Goal: Task Accomplishment & Management: Manage account settings

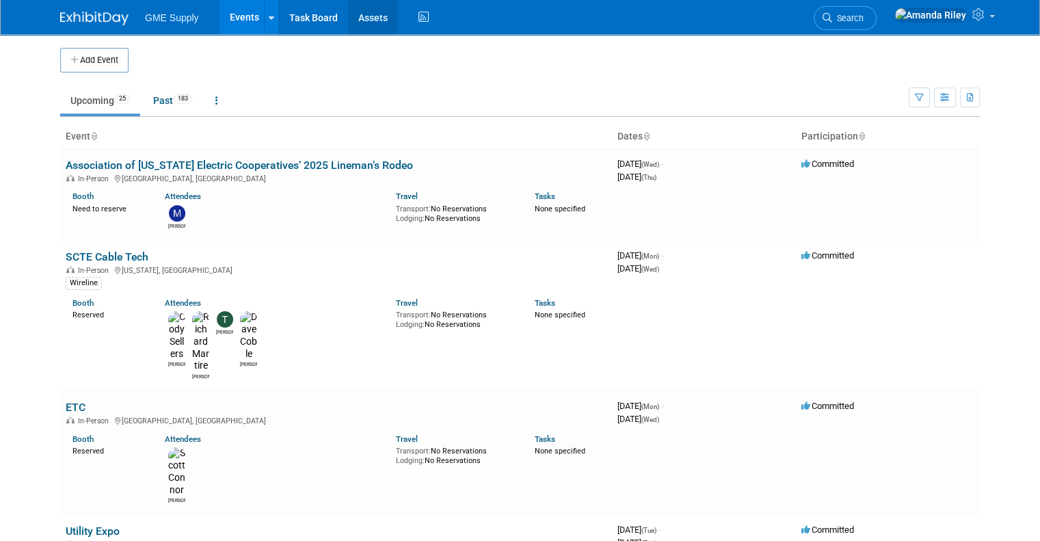
click at [354, 29] on link "Assets" at bounding box center [373, 17] width 50 height 34
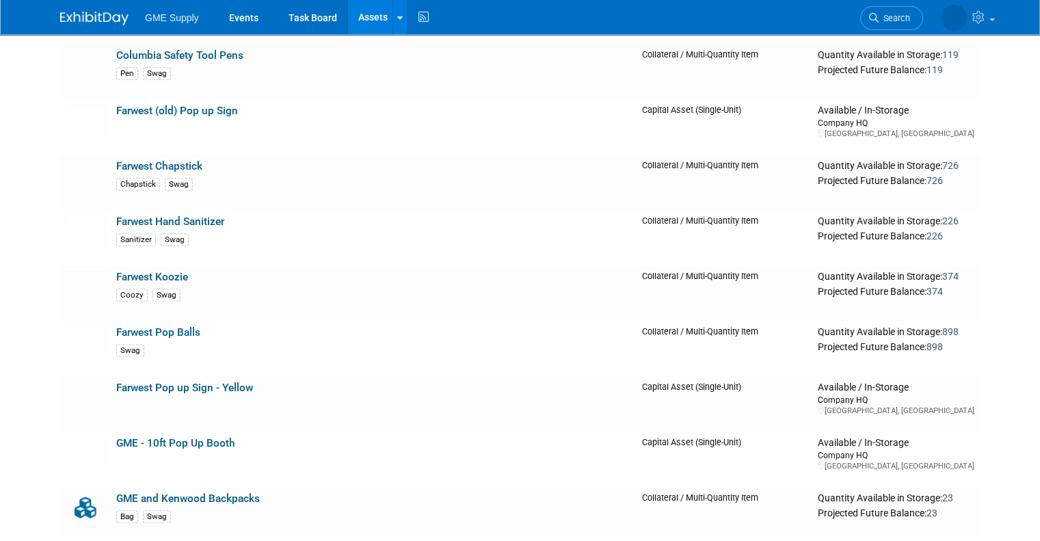
scroll to position [906, 0]
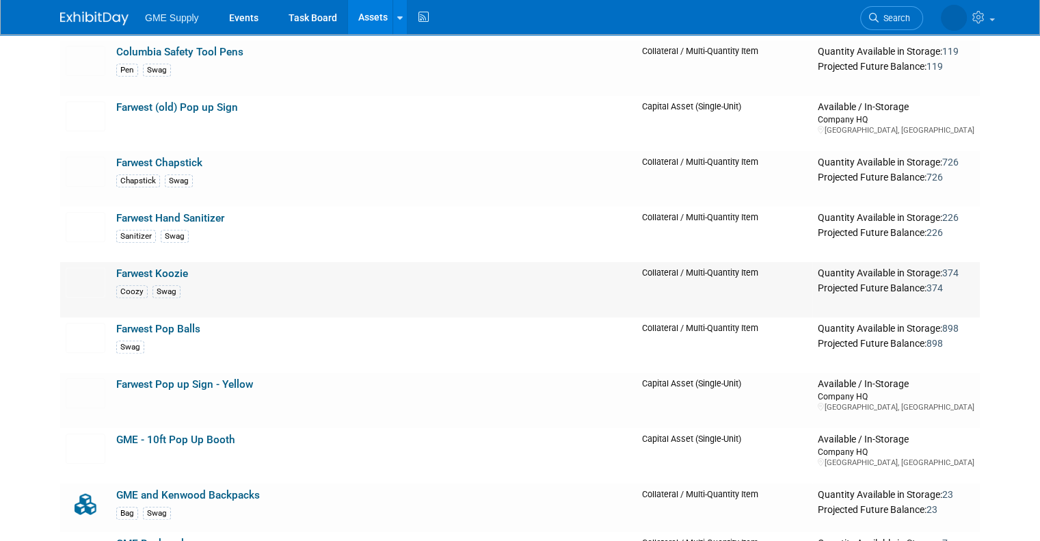
click at [317, 297] on div "Coozy Swag" at bounding box center [373, 290] width 515 height 15
click at [159, 275] on link "Farwest Koozie" at bounding box center [152, 273] width 72 height 12
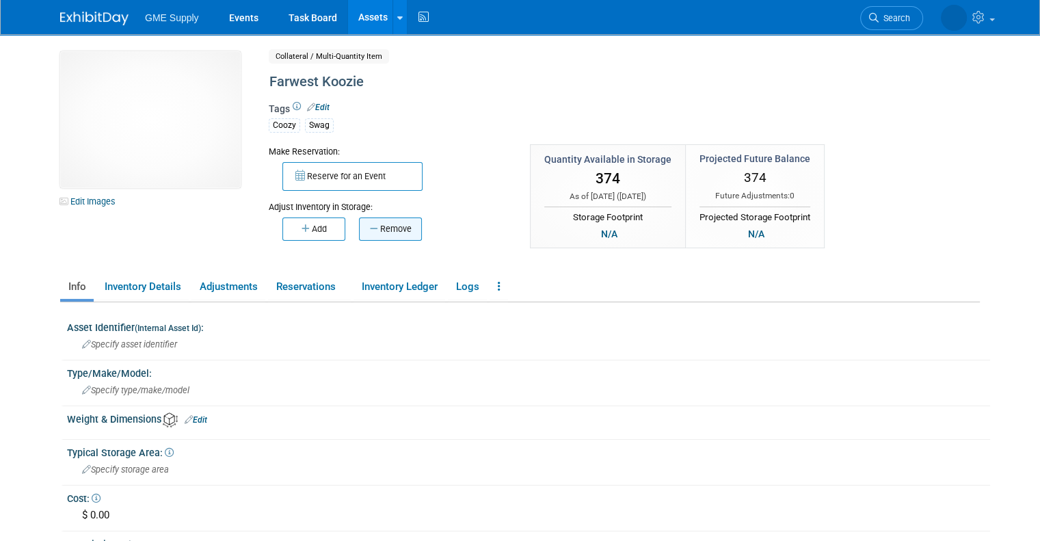
click at [371, 229] on button "Remove" at bounding box center [390, 229] width 63 height 23
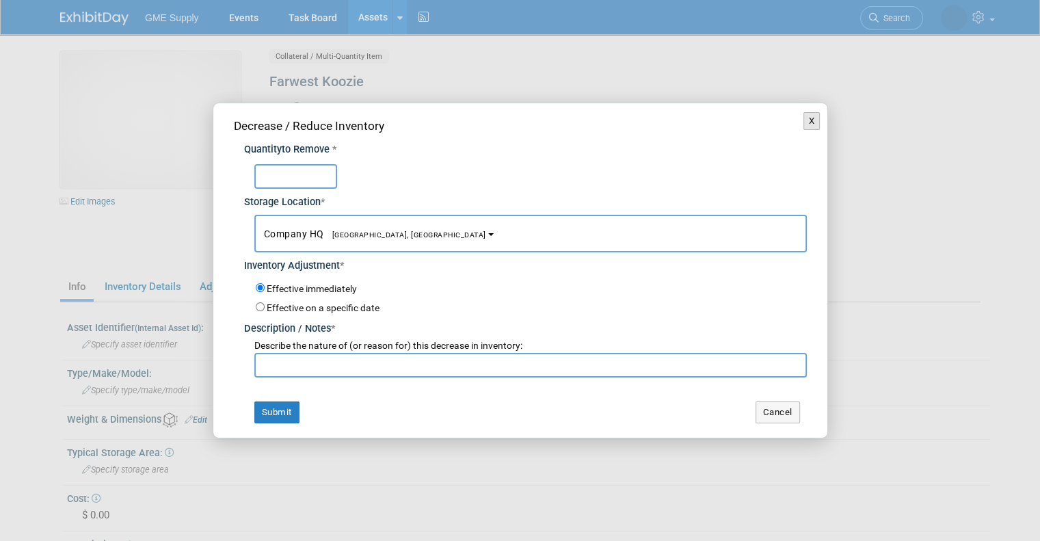
click at [811, 115] on button "X" at bounding box center [812, 121] width 17 height 18
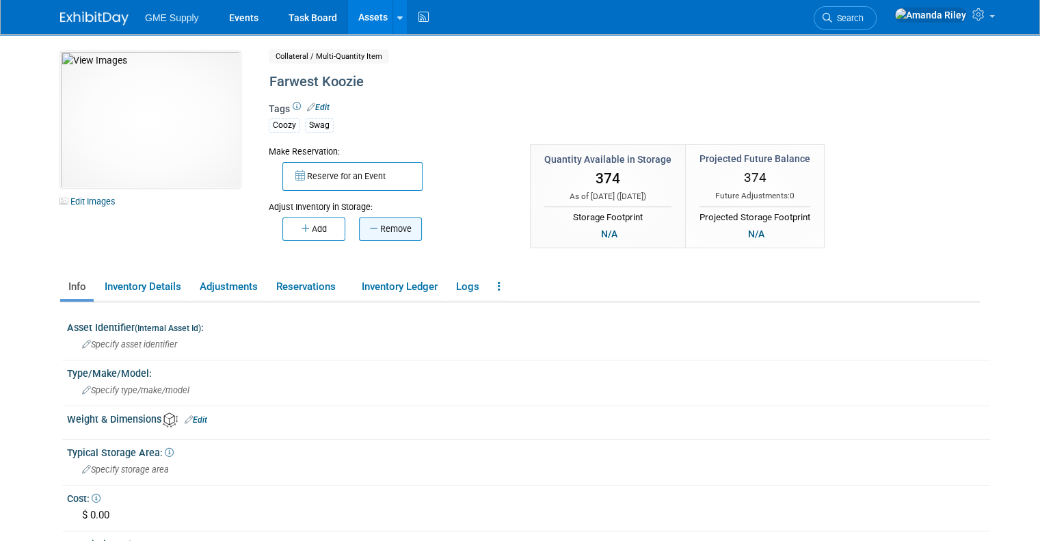
click at [385, 233] on button "Remove" at bounding box center [390, 229] width 63 height 23
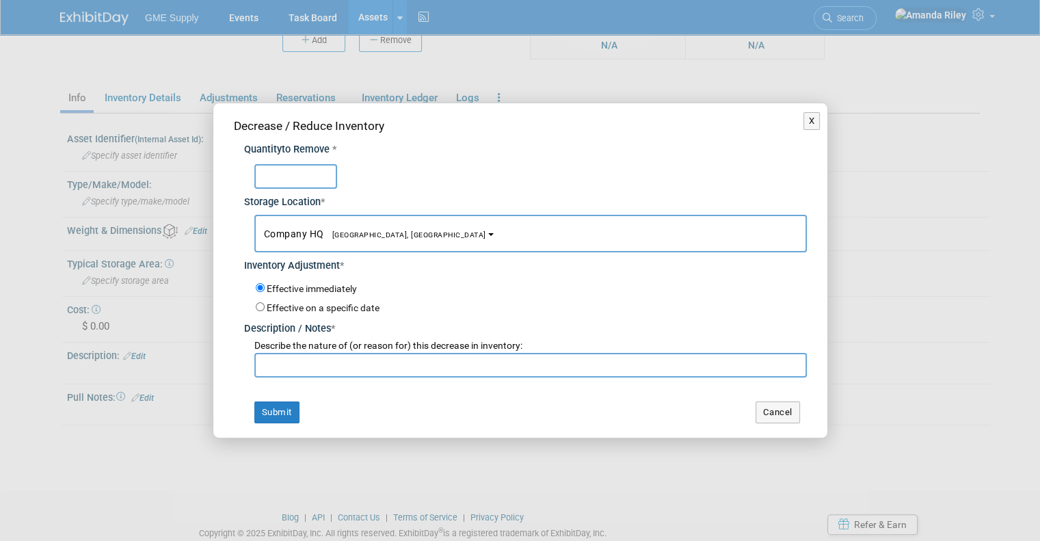
scroll to position [230, 0]
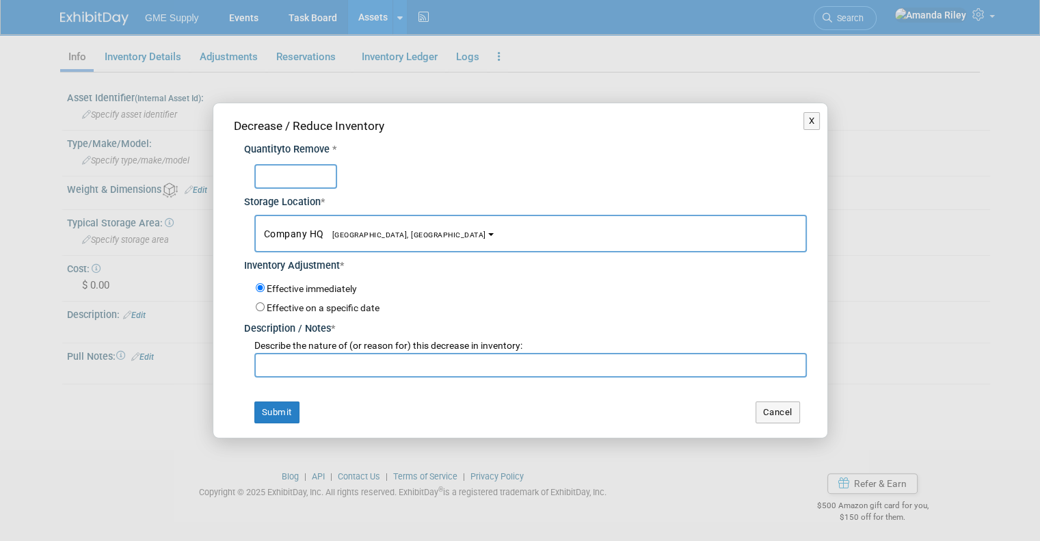
click at [313, 182] on input "text" at bounding box center [295, 176] width 83 height 25
type input "374"
click at [309, 367] on input "text" at bounding box center [530, 365] width 553 height 25
type input "S"
type input "Rodeos"
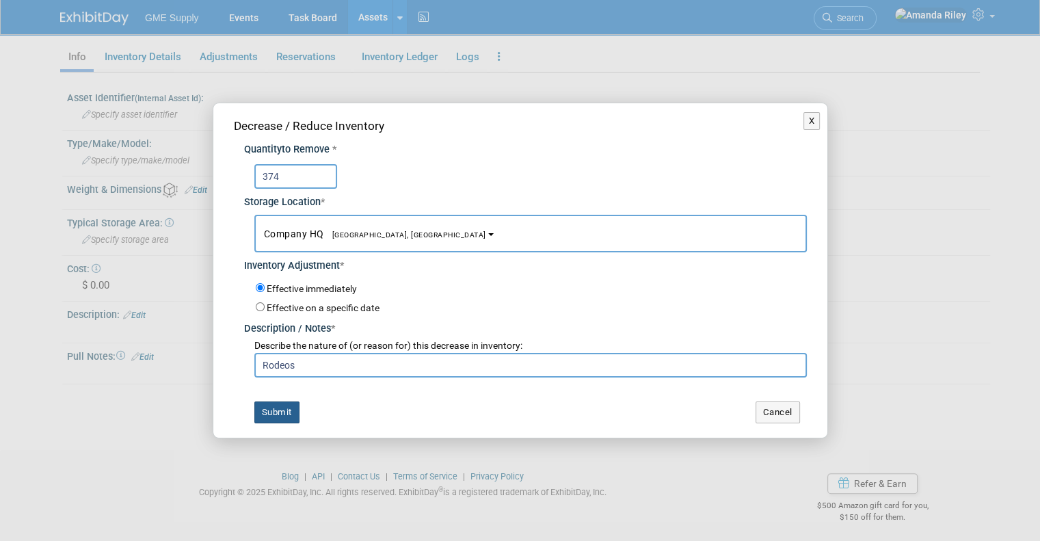
click at [289, 410] on button "Submit" at bounding box center [276, 413] width 45 height 22
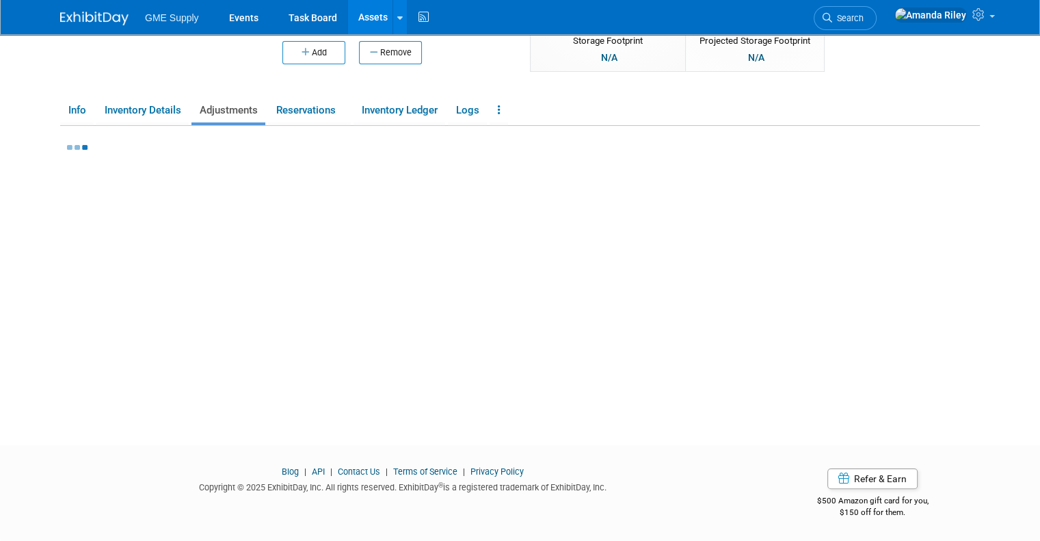
scroll to position [175, 0]
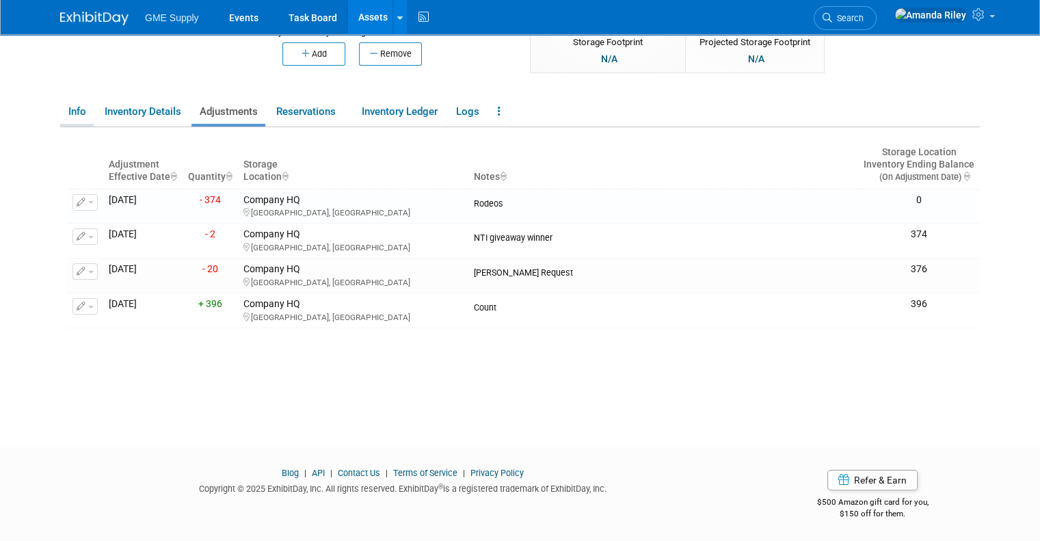
click at [69, 109] on link "Info" at bounding box center [77, 112] width 34 height 24
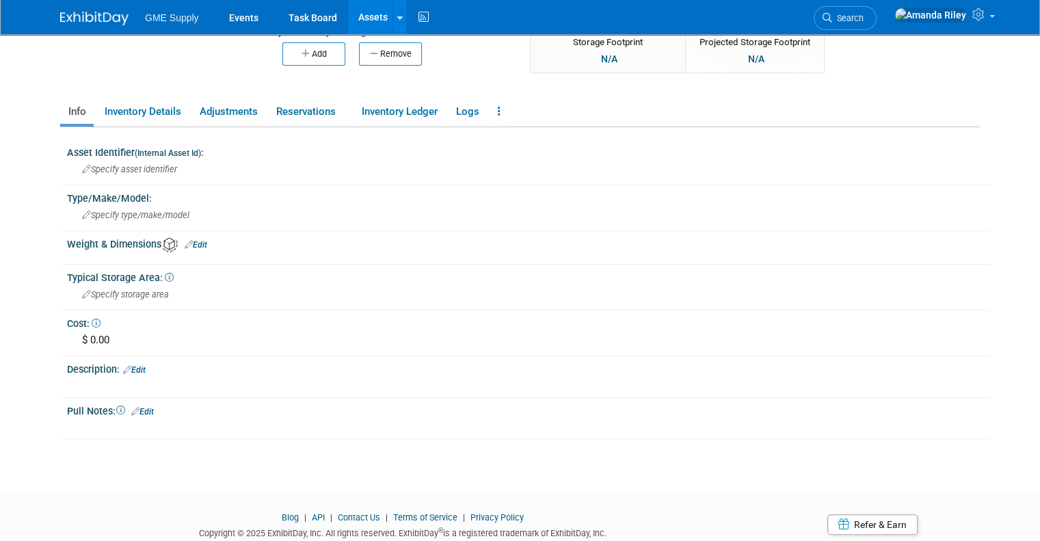
click at [361, 17] on link "Assets" at bounding box center [373, 17] width 50 height 34
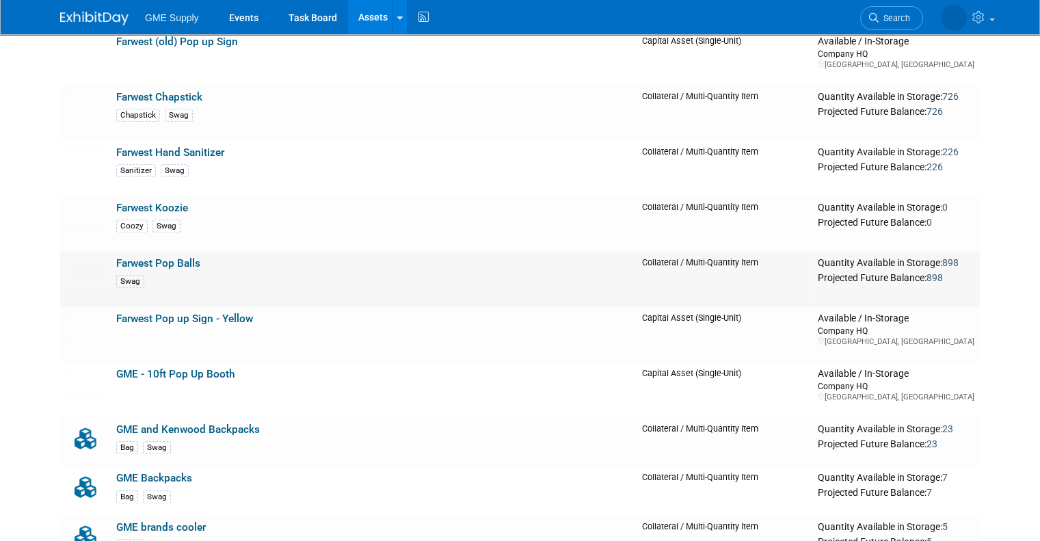
scroll to position [971, 0]
click at [157, 148] on link "Farwest Hand Sanitizer" at bounding box center [170, 152] width 108 height 12
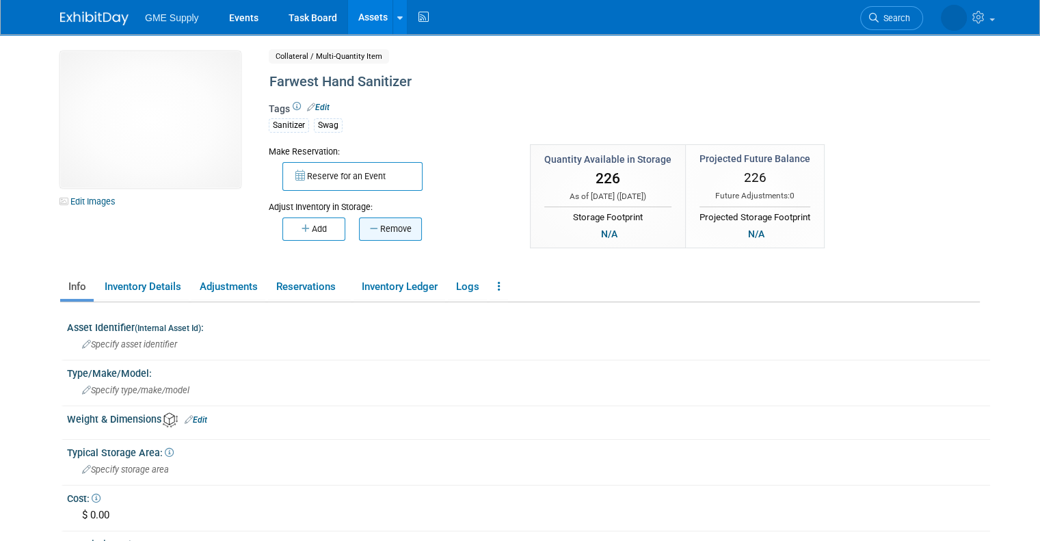
click at [375, 229] on button "Remove" at bounding box center [390, 229] width 63 height 23
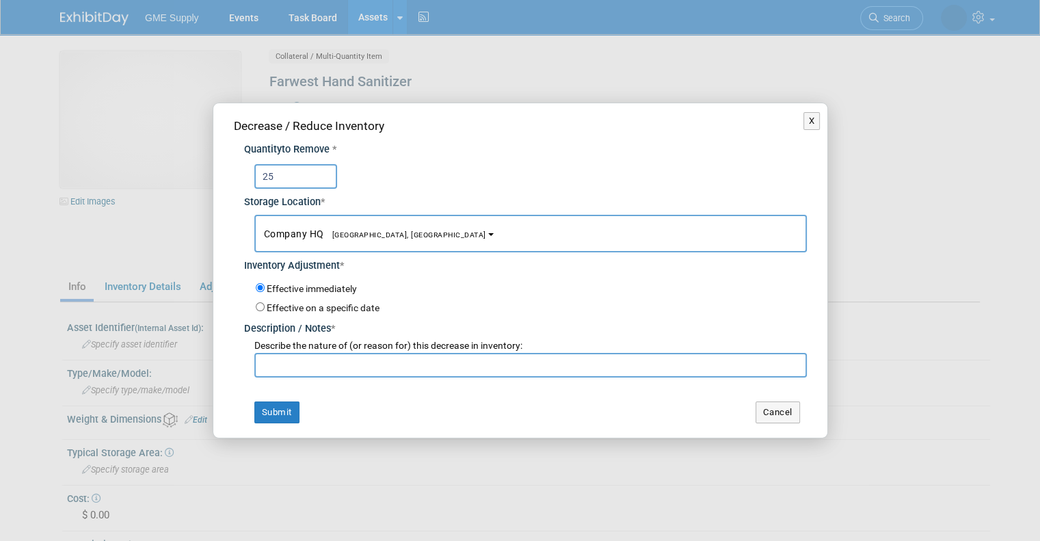
type input "25"
click at [350, 361] on input "text" at bounding box center [530, 365] width 553 height 25
type input "AMEC Rodeo"
click at [272, 415] on button "Submit" at bounding box center [276, 413] width 45 height 22
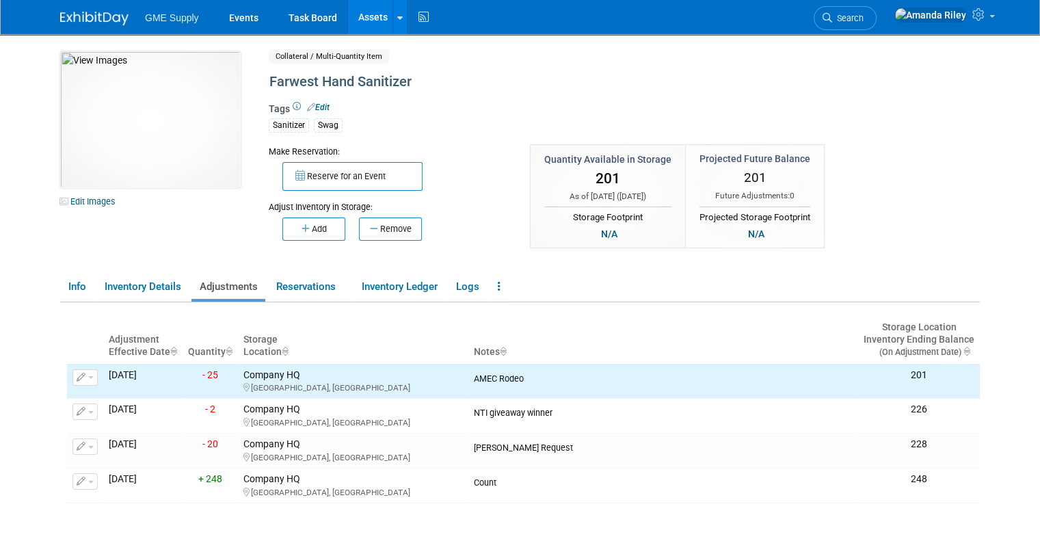
click at [351, 21] on link "Assets" at bounding box center [373, 17] width 50 height 34
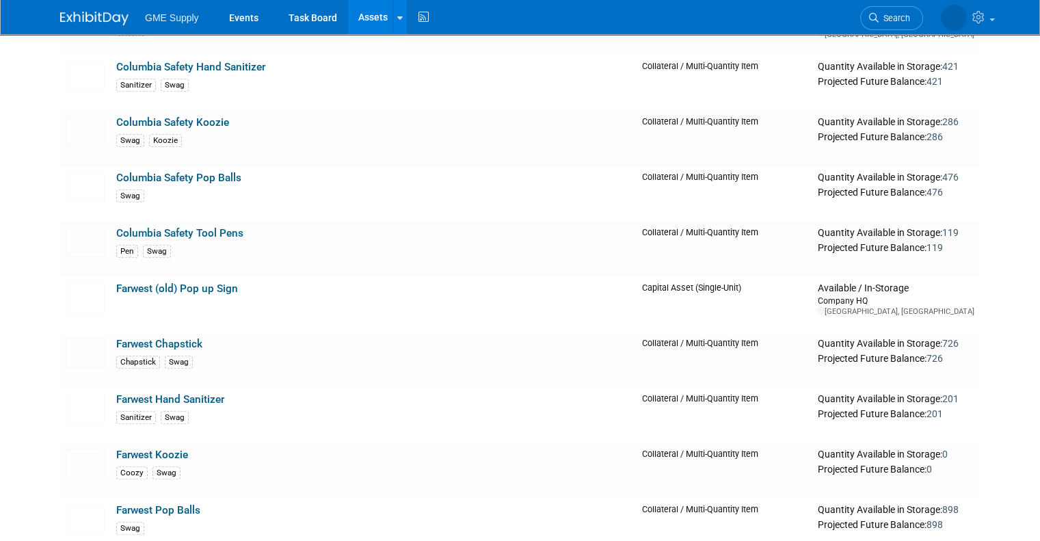
scroll to position [725, 0]
click at [167, 349] on link "Farwest Chapstick" at bounding box center [159, 343] width 86 height 12
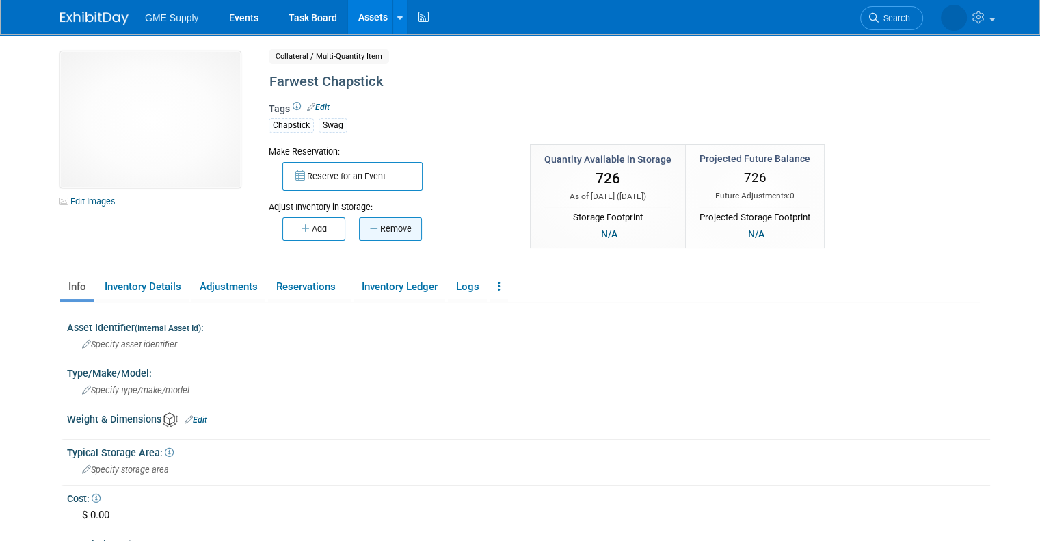
click at [375, 230] on button "Remove" at bounding box center [390, 229] width 63 height 23
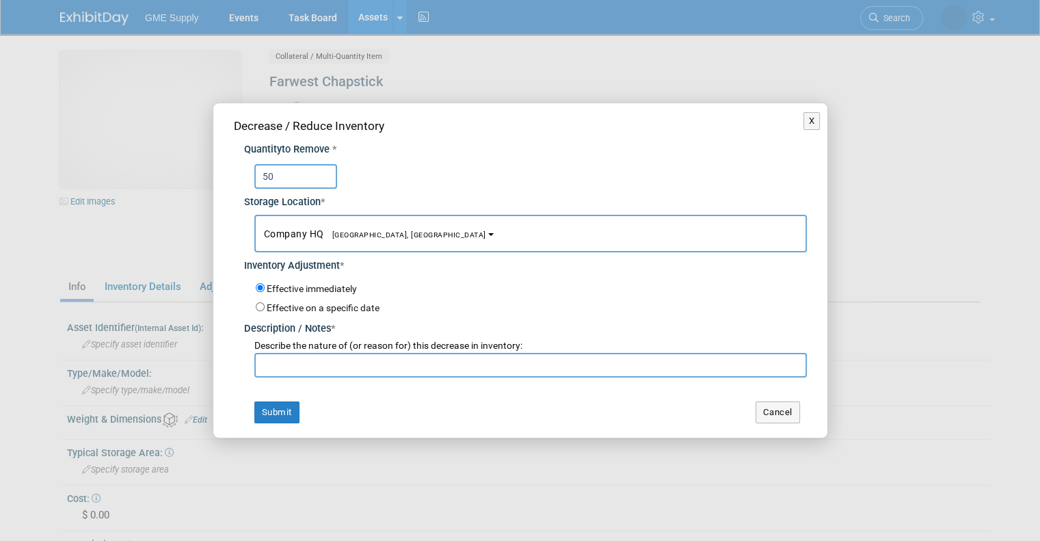
type input "50"
click at [293, 373] on input "text" at bounding box center [530, 365] width 553 height 25
type input "AMEC Rodeo"
click at [274, 410] on button "Submit" at bounding box center [276, 413] width 45 height 22
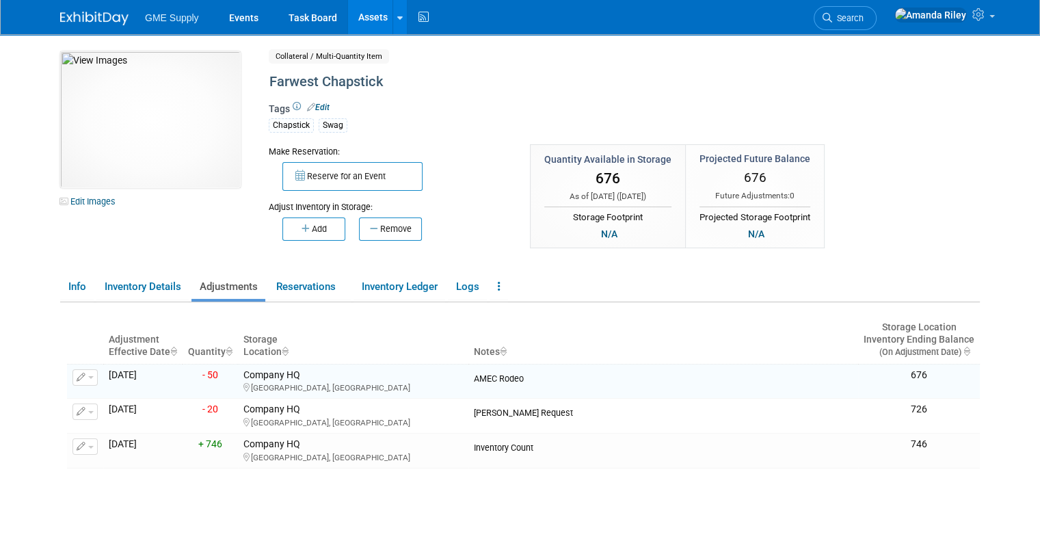
click at [170, 16] on span "GME Supply" at bounding box center [172, 17] width 54 height 11
click at [364, 10] on link "Assets" at bounding box center [373, 17] width 50 height 34
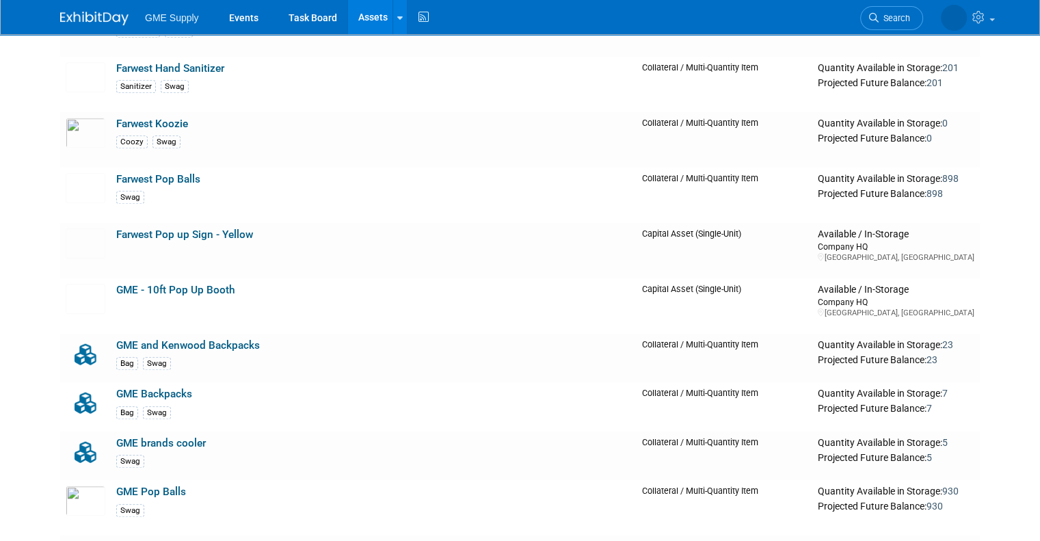
scroll to position [1058, 0]
